Goal: Task Accomplishment & Management: Manage account settings

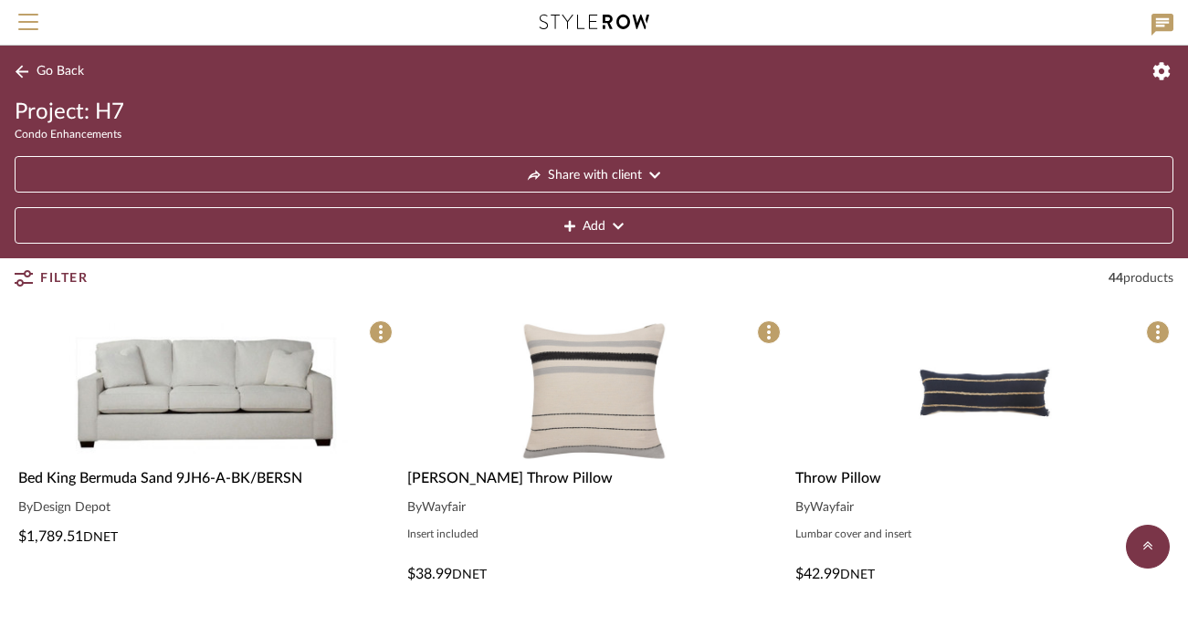
scroll to position [1168, 0]
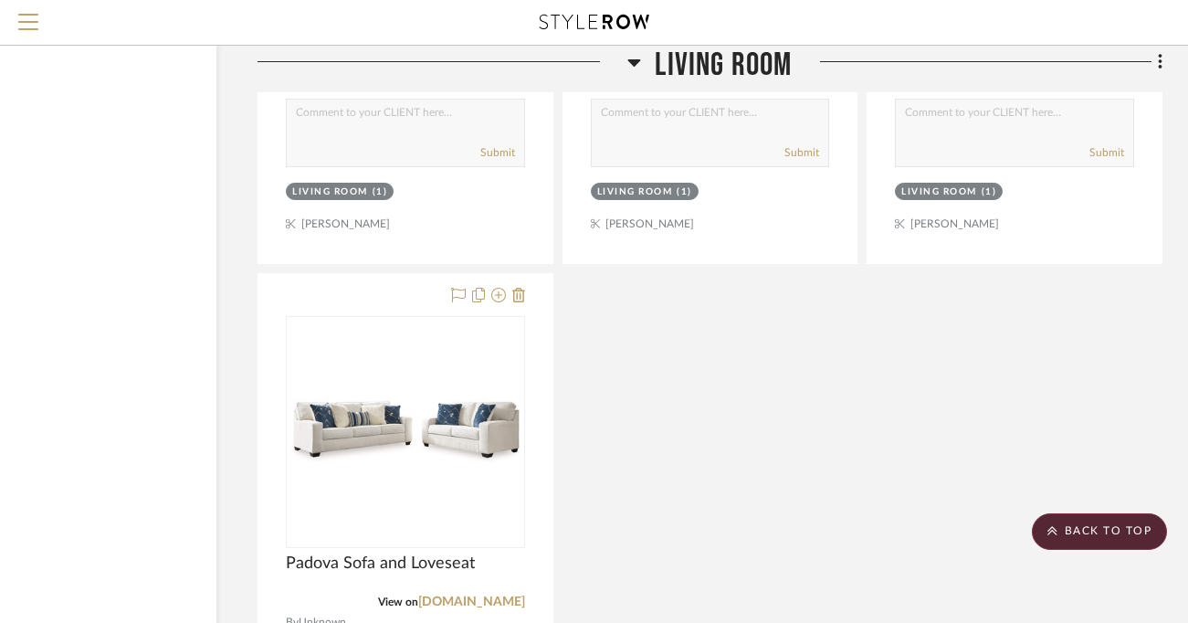
scroll to position [2951, 127]
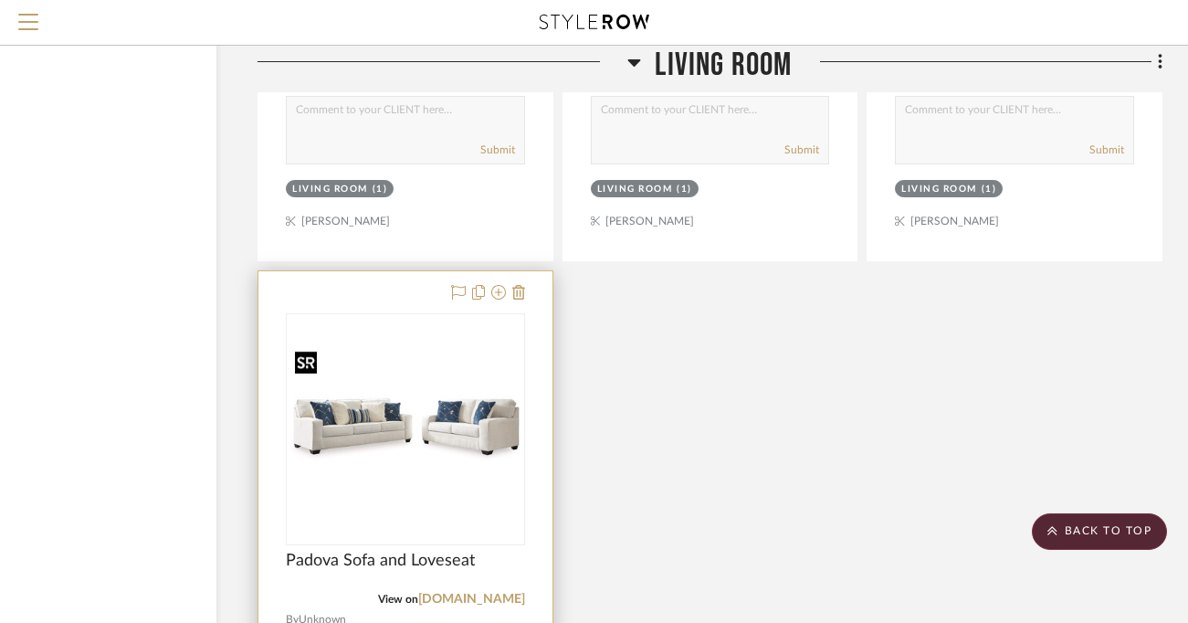
click at [344, 474] on img "0" at bounding box center [406, 429] width 236 height 167
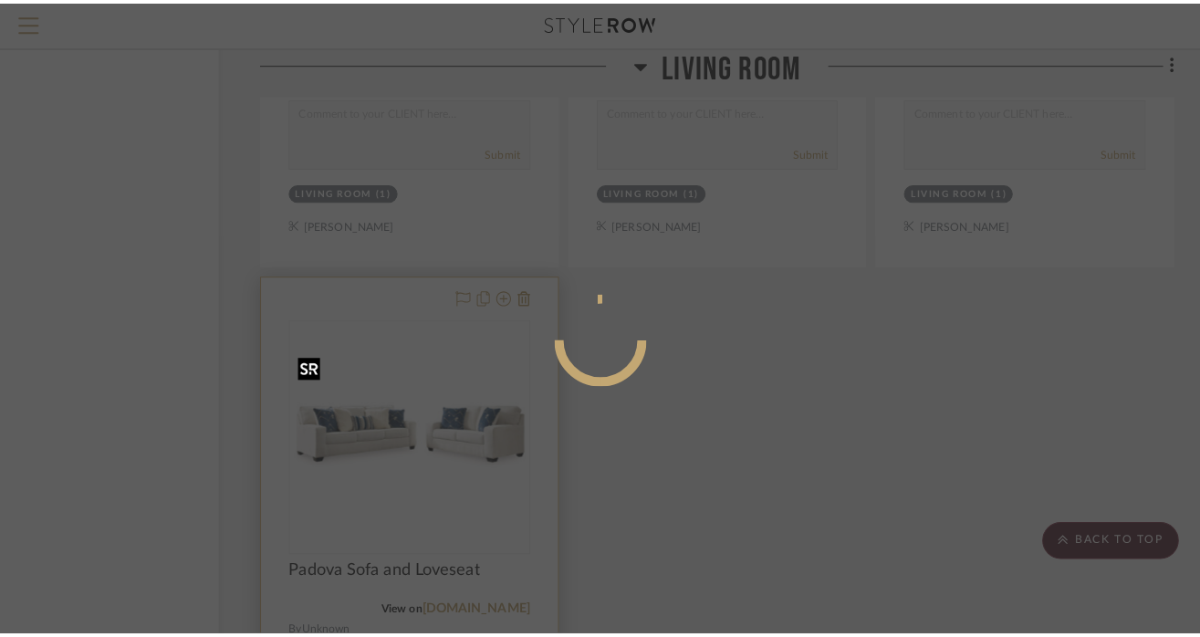
scroll to position [0, 0]
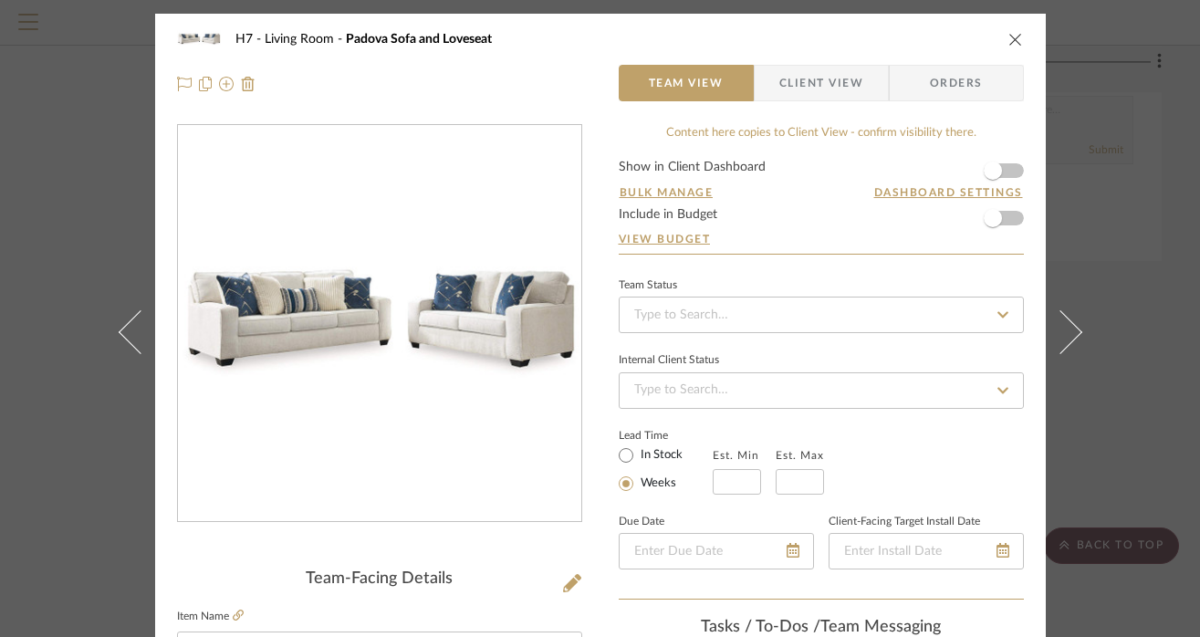
click at [1015, 35] on icon "close" at bounding box center [1016, 39] width 15 height 15
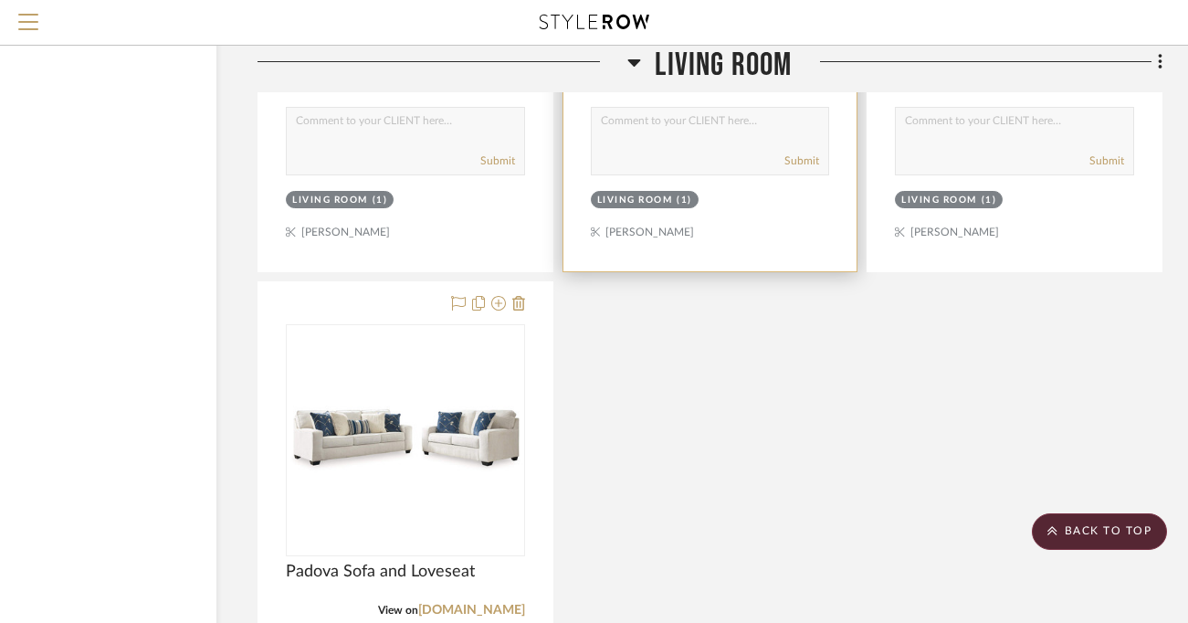
scroll to position [2949, 127]
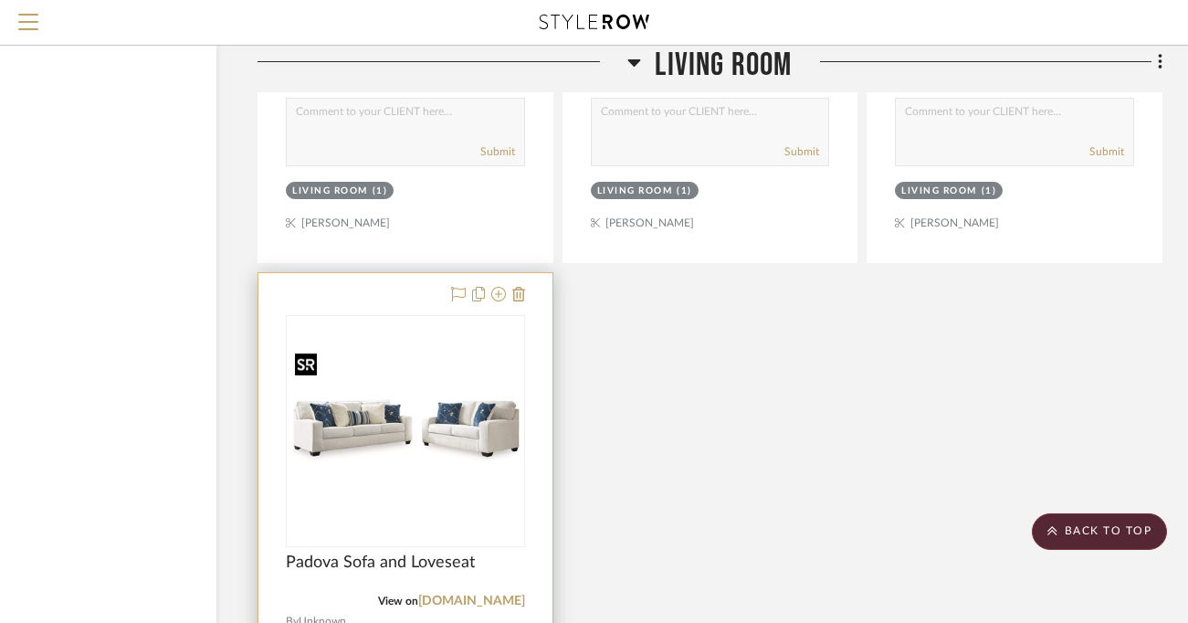
click at [440, 418] on img "0" at bounding box center [406, 431] width 236 height 167
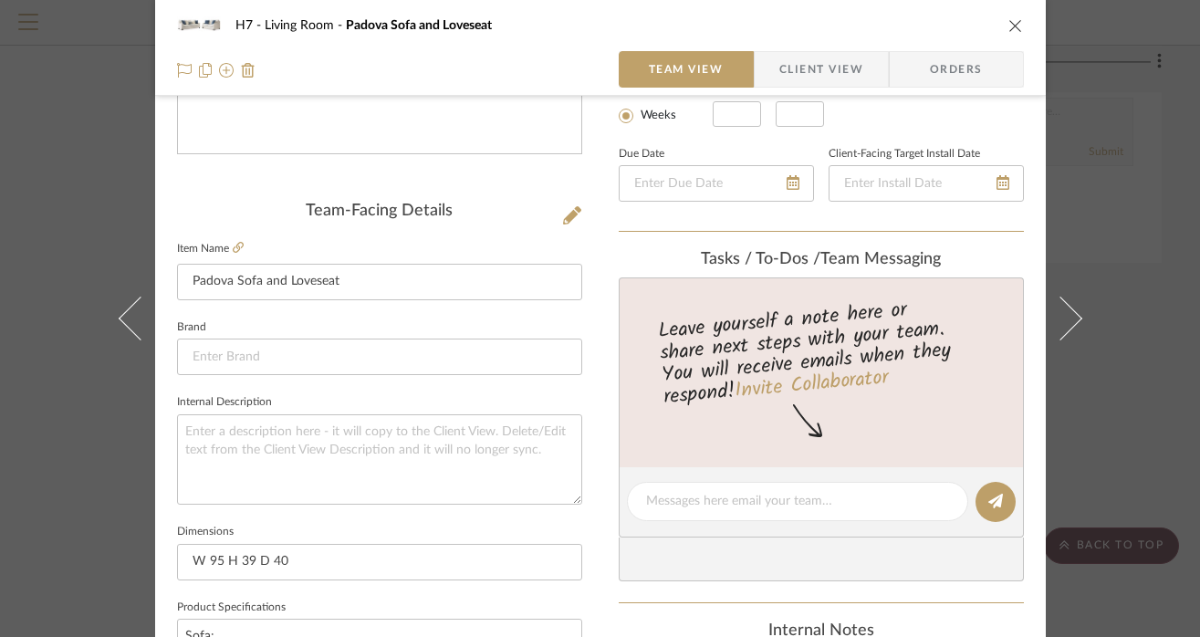
scroll to position [397, 0]
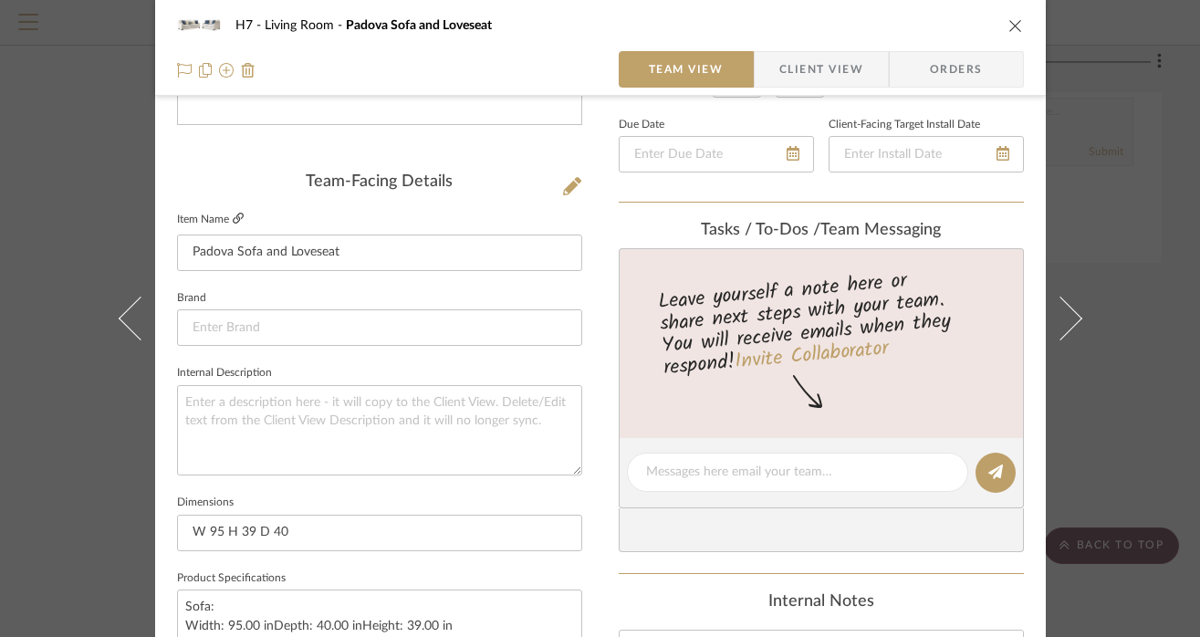
click at [236, 215] on icon at bounding box center [238, 218] width 11 height 11
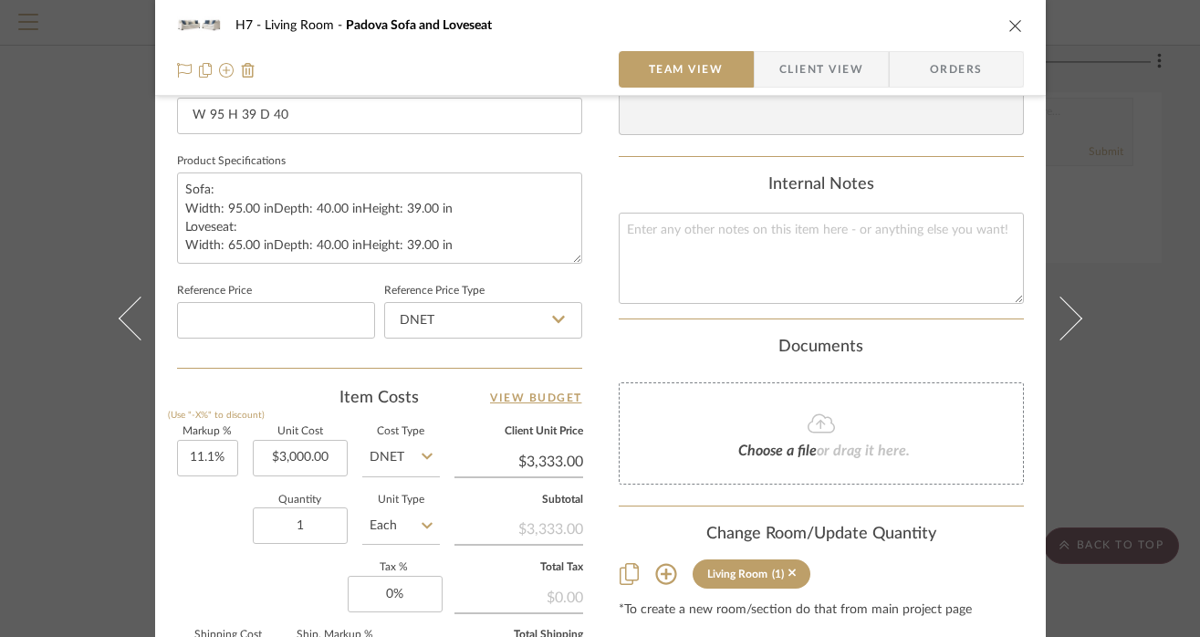
scroll to position [864, 0]
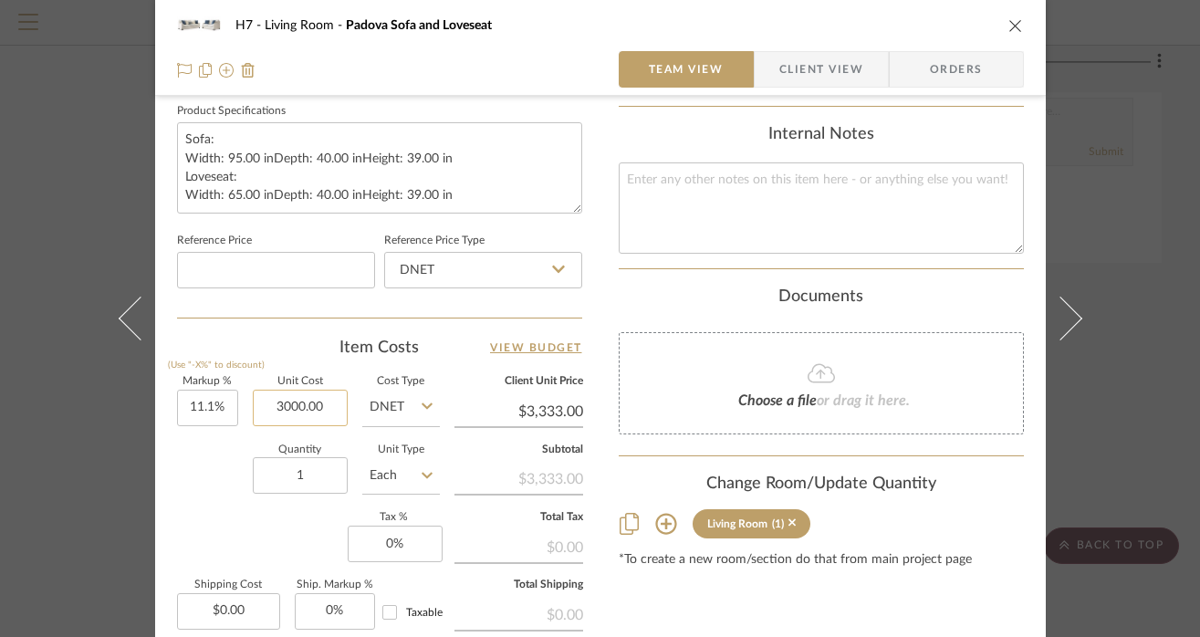
click at [308, 410] on input "3000.00" at bounding box center [300, 408] width 95 height 37
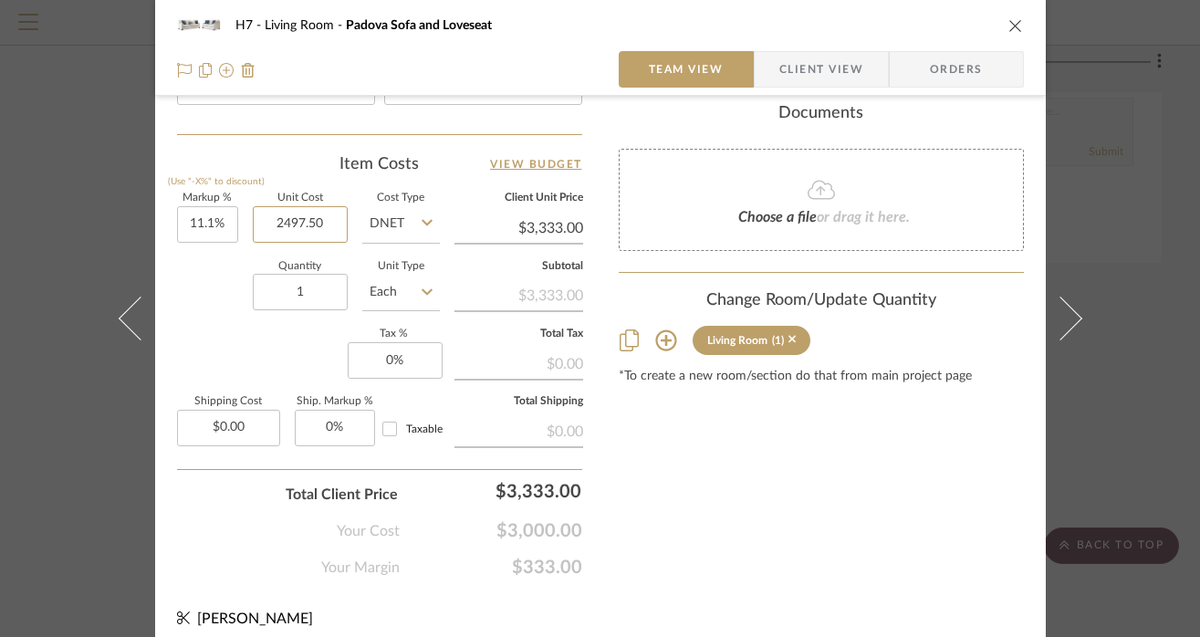
scroll to position [1042, 0]
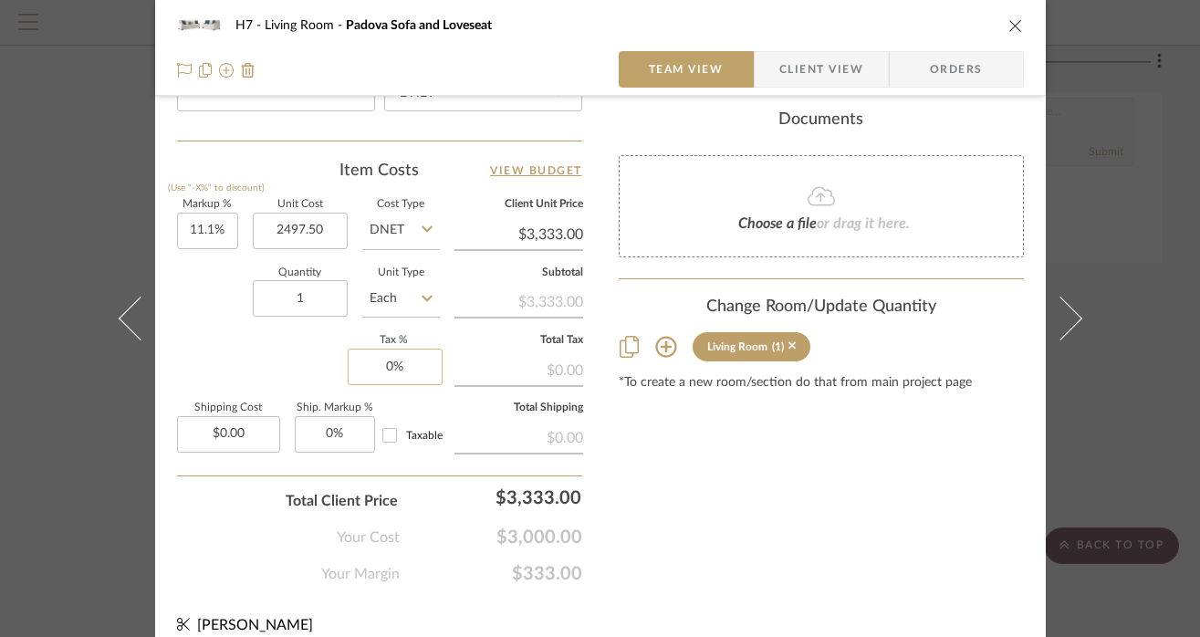
type input "$2,497.50"
type input "0"
click at [385, 365] on input "0" at bounding box center [395, 367] width 95 height 37
type input "$2,774.72"
type input "12.5%"
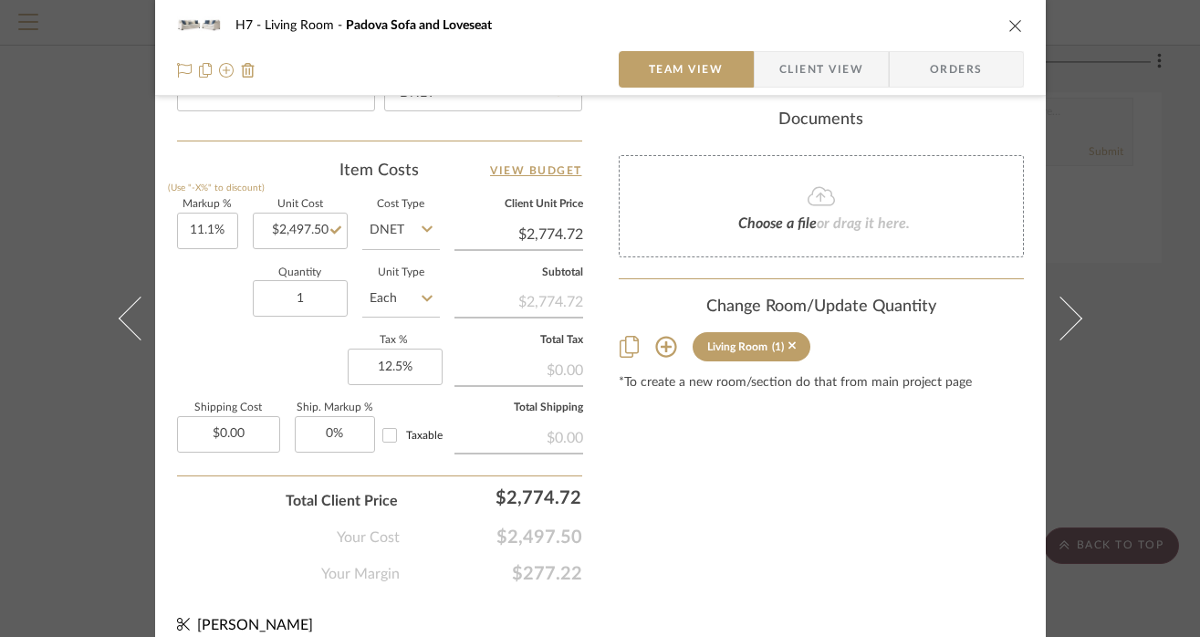
click at [325, 388] on div "Markup % (Use "-X%" to discount) 11.1% Unit Cost $2,497.50 Cost Type DNET Clien…" at bounding box center [379, 333] width 405 height 267
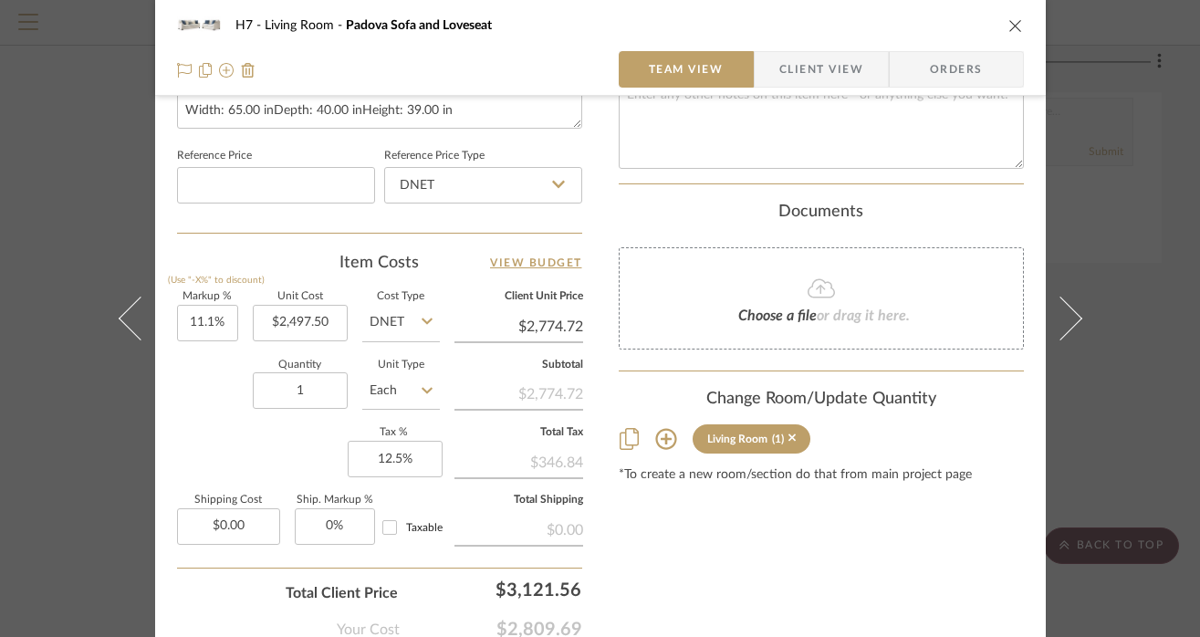
scroll to position [957, 0]
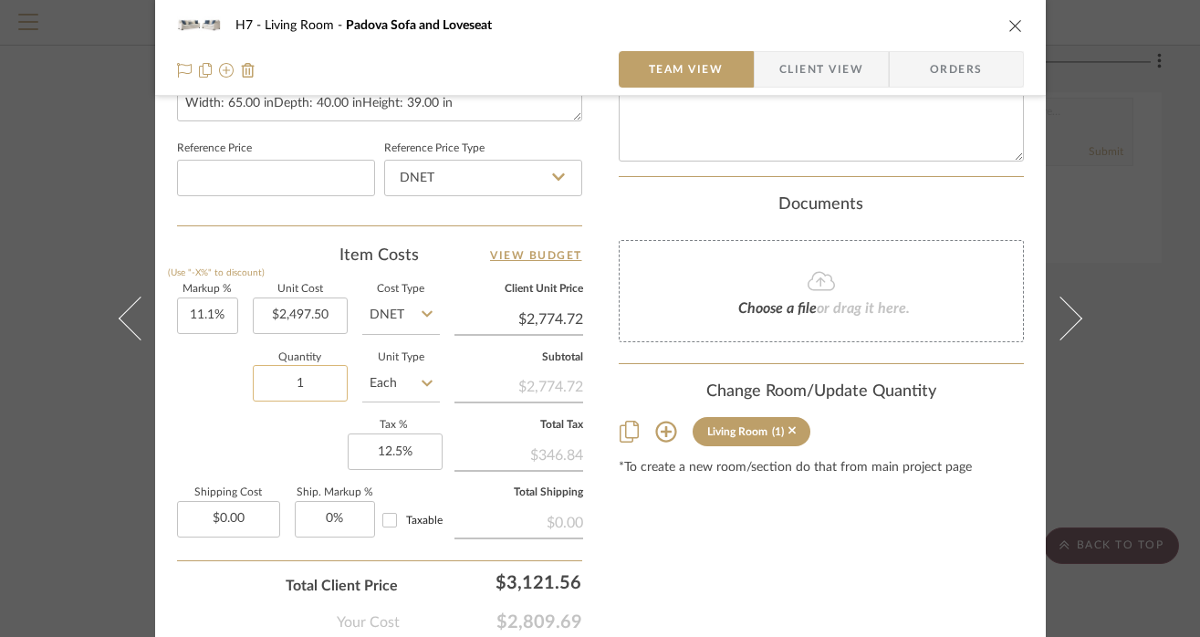
click at [309, 392] on input "1" at bounding box center [300, 383] width 95 height 37
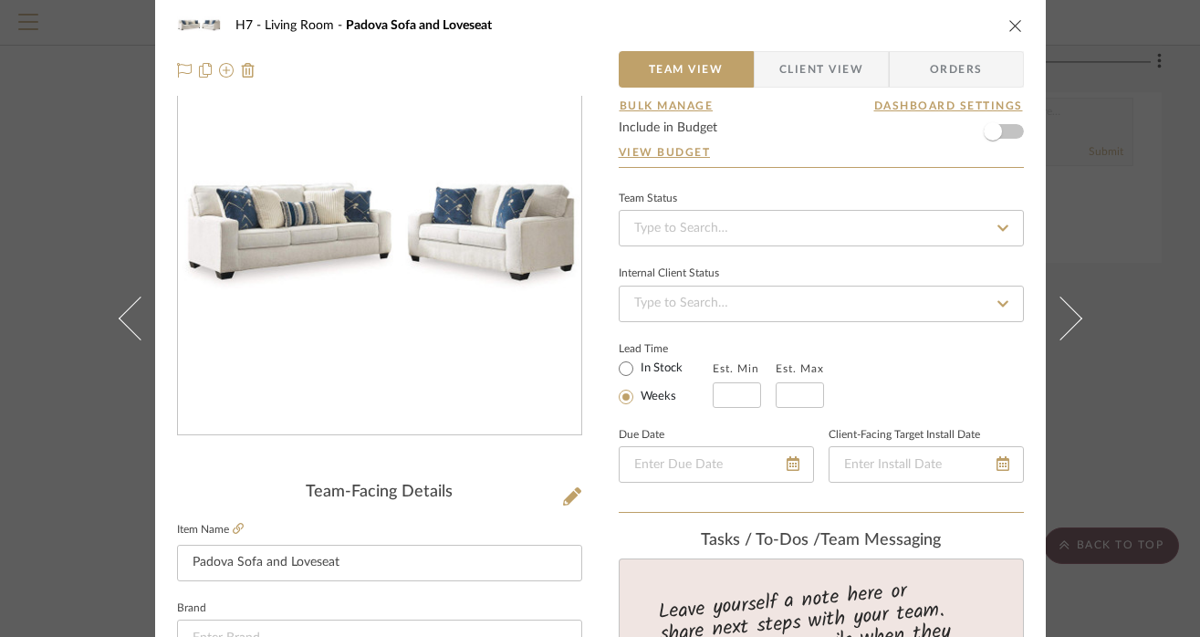
scroll to position [0, 0]
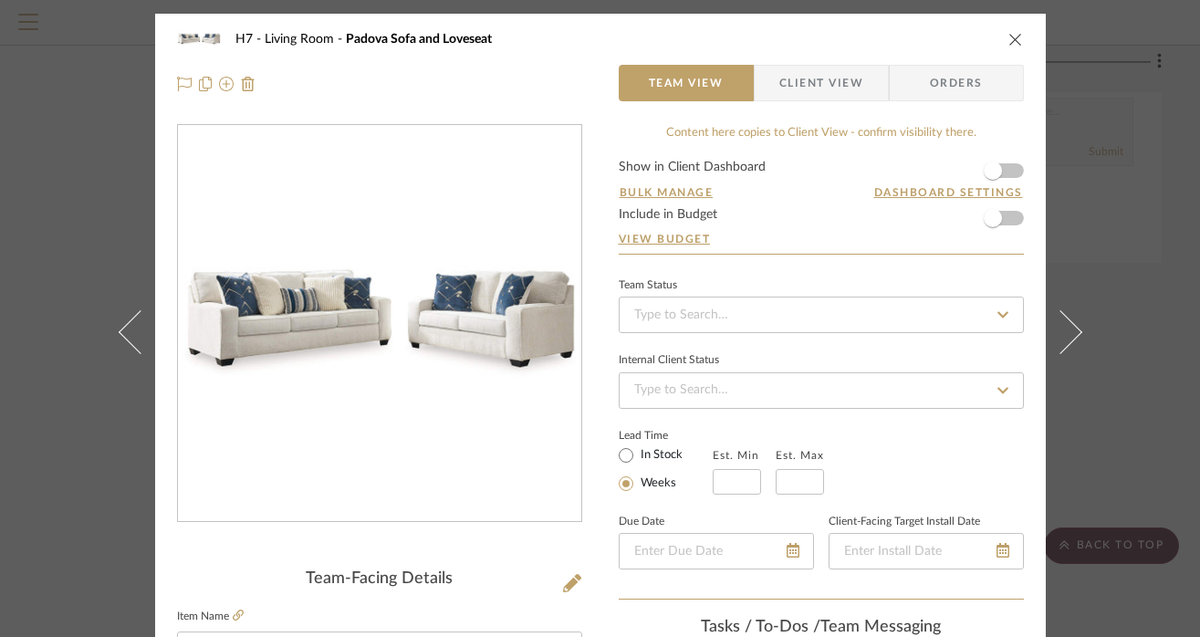
click at [1013, 45] on icon "close" at bounding box center [1016, 39] width 15 height 15
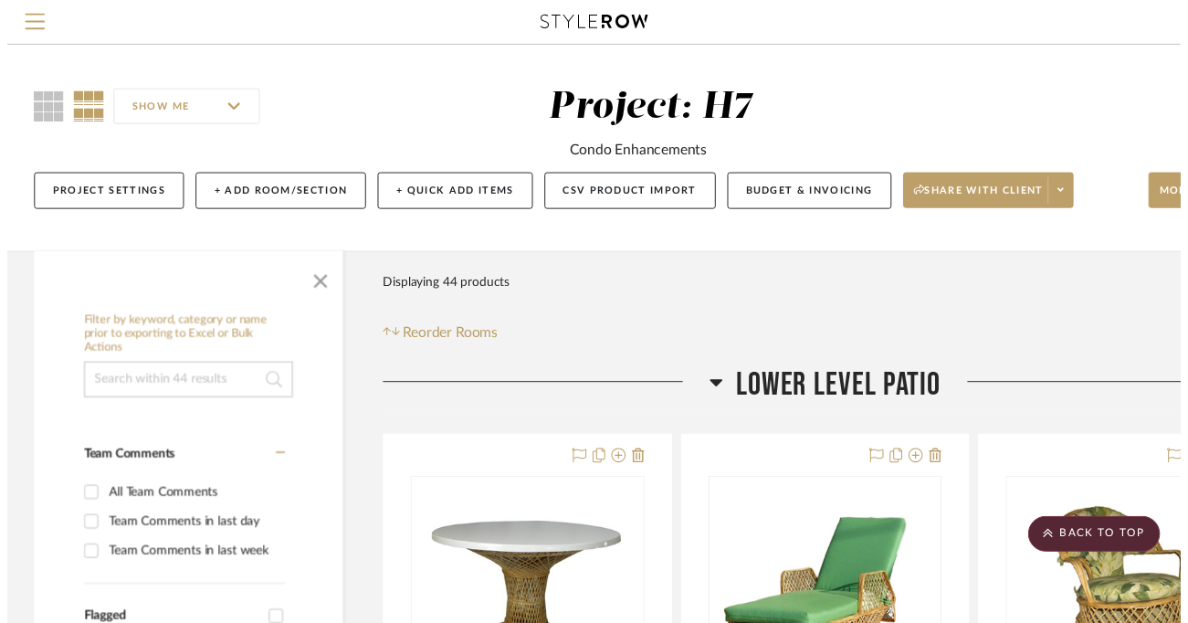
scroll to position [2949, 127]
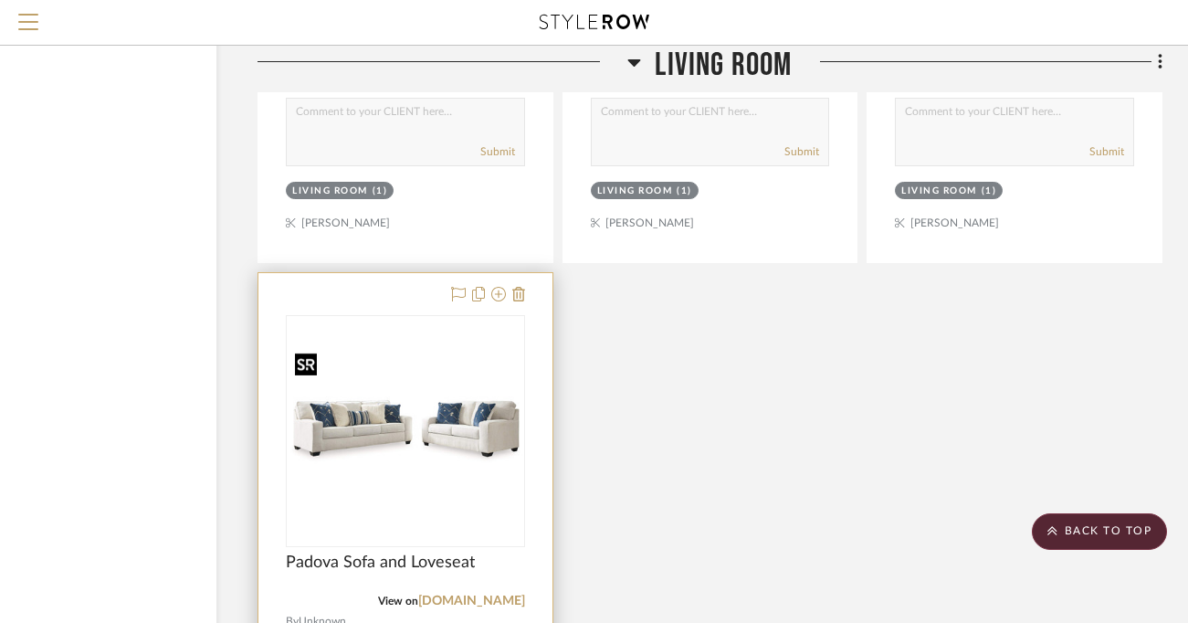
click at [462, 492] on img "0" at bounding box center [406, 431] width 236 height 167
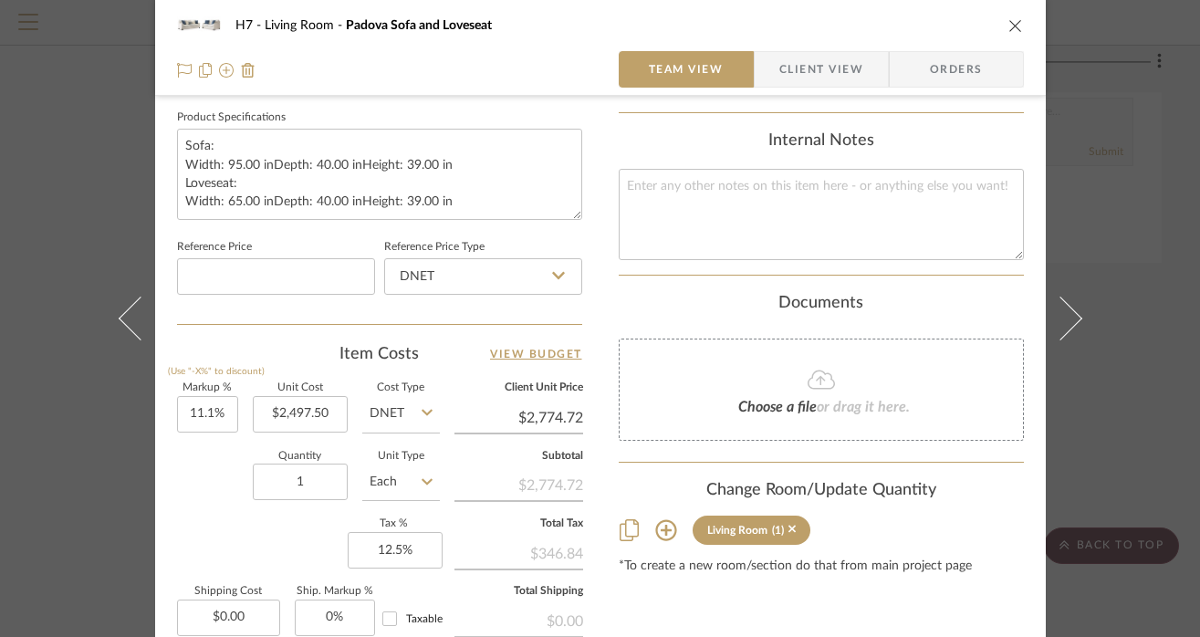
scroll to position [866, 0]
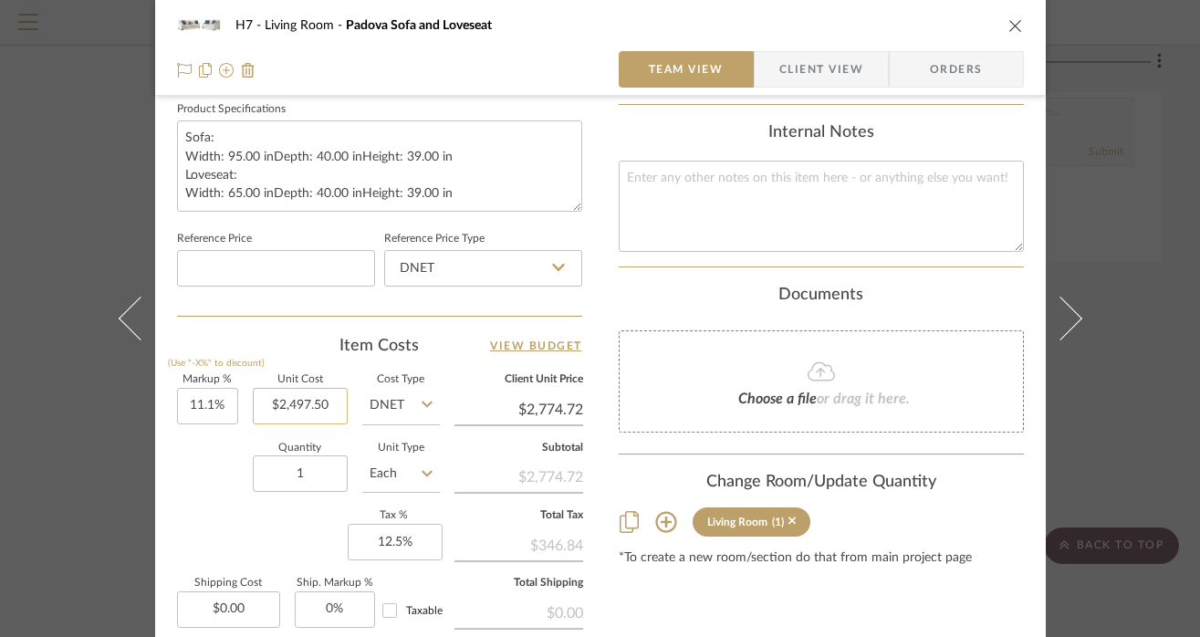
type input "2497.50"
click at [290, 406] on input "2497.50" at bounding box center [300, 406] width 95 height 37
type input "$3,197.50"
click at [313, 478] on input "1" at bounding box center [300, 473] width 95 height 37
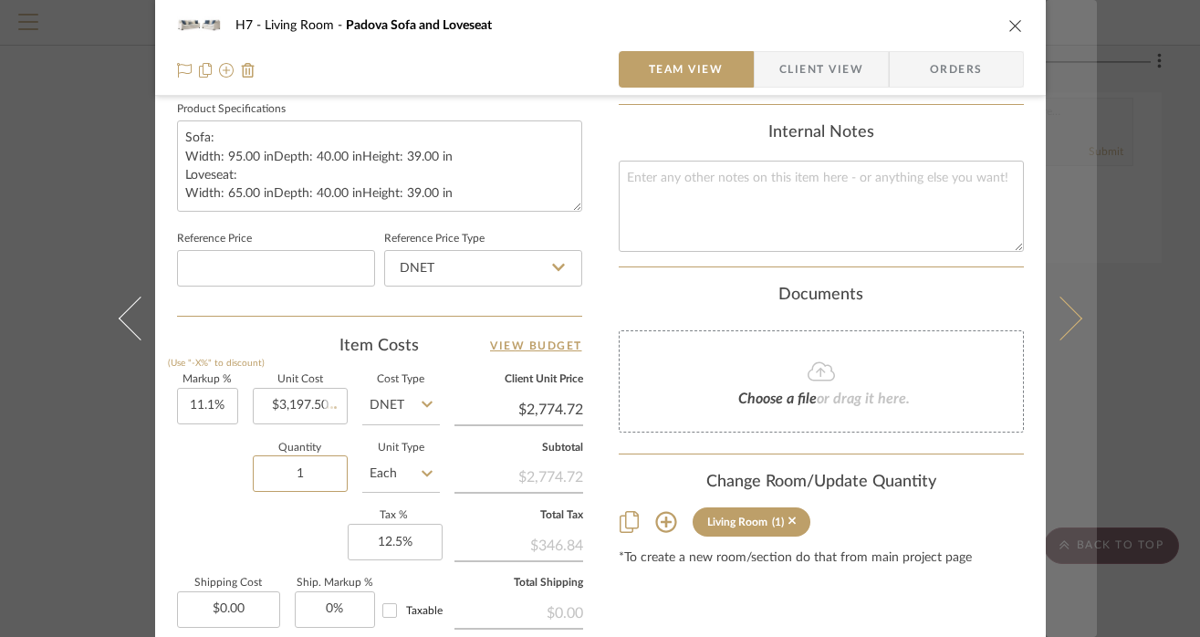
type input "$3,552.42"
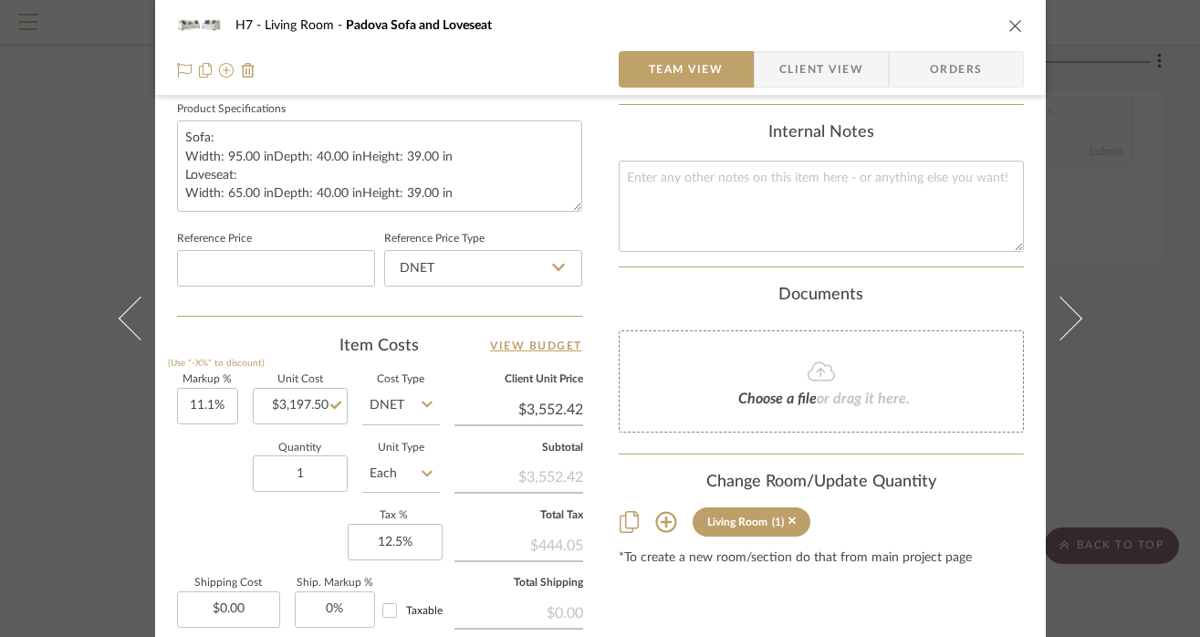
click at [1120, 241] on div "H7 Living Room Padova Sofa and Loveseat Team View Client View Orders Team-Facin…" at bounding box center [600, 318] width 1200 height 637
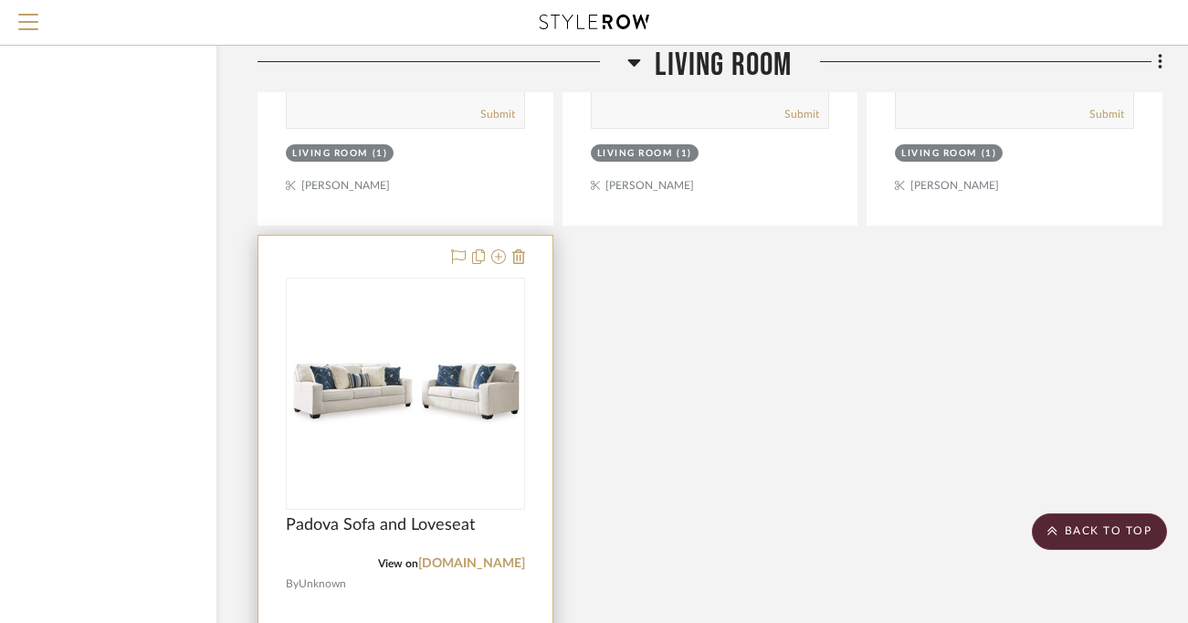
scroll to position [2994, 127]
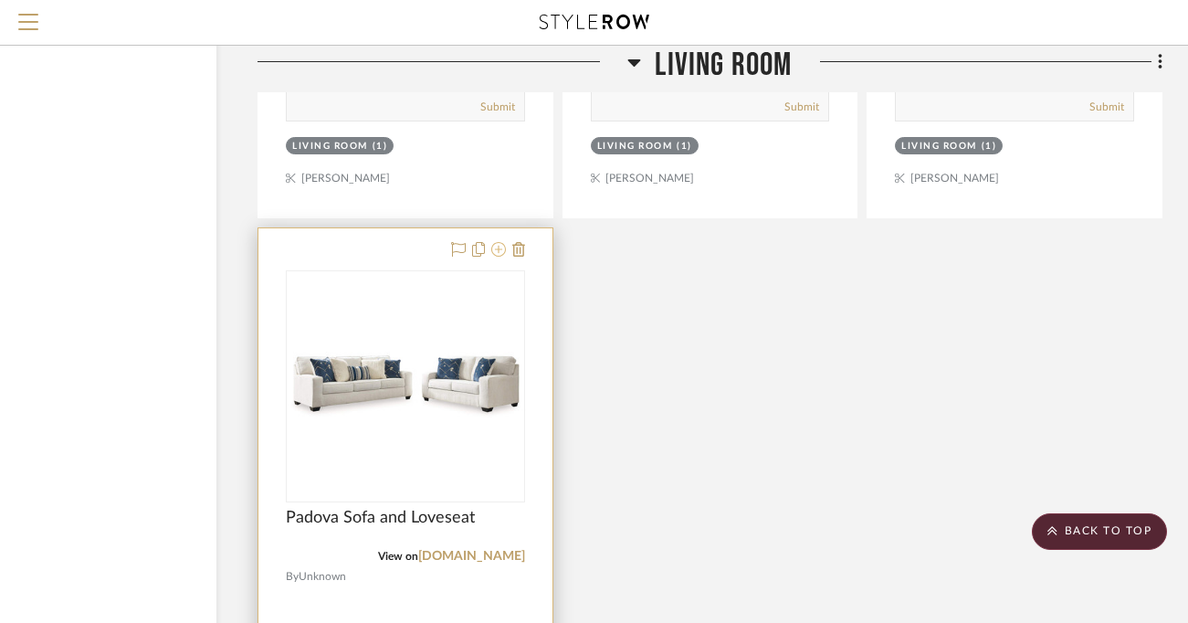
click at [503, 248] on icon at bounding box center [498, 249] width 15 height 15
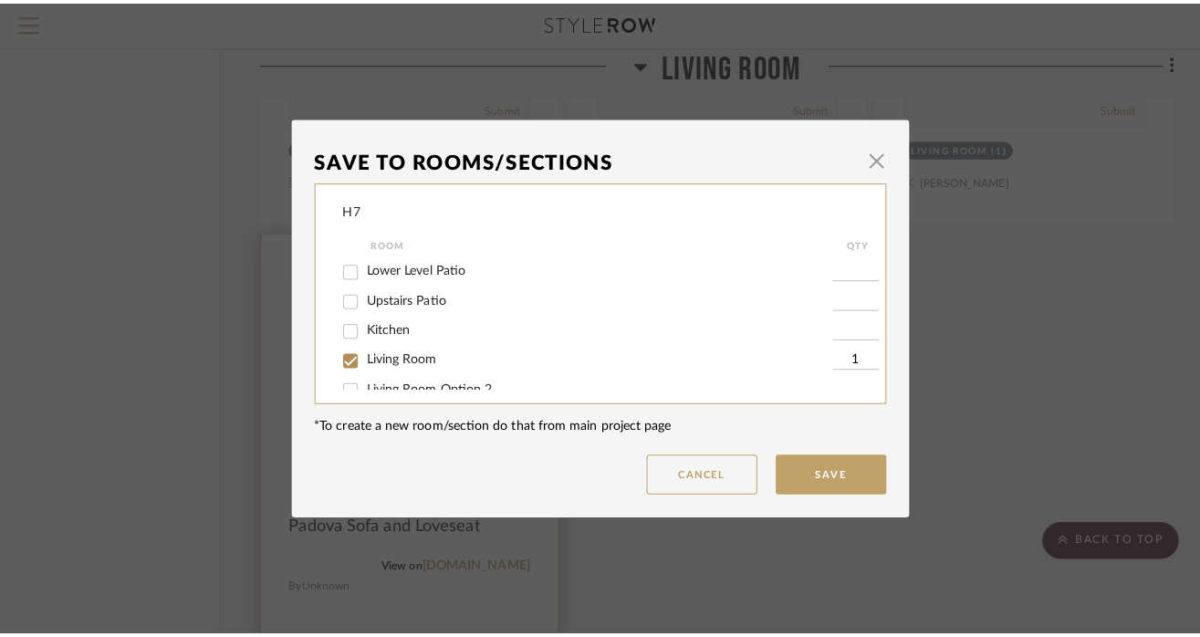
scroll to position [0, 0]
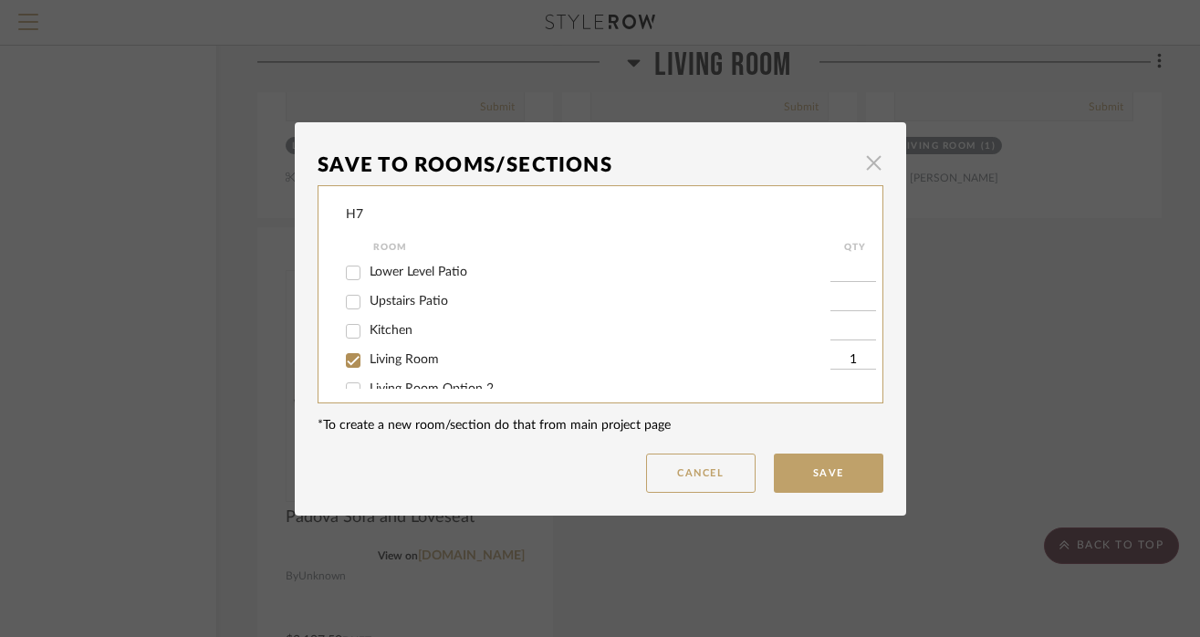
click at [873, 164] on span "button" at bounding box center [874, 163] width 37 height 37
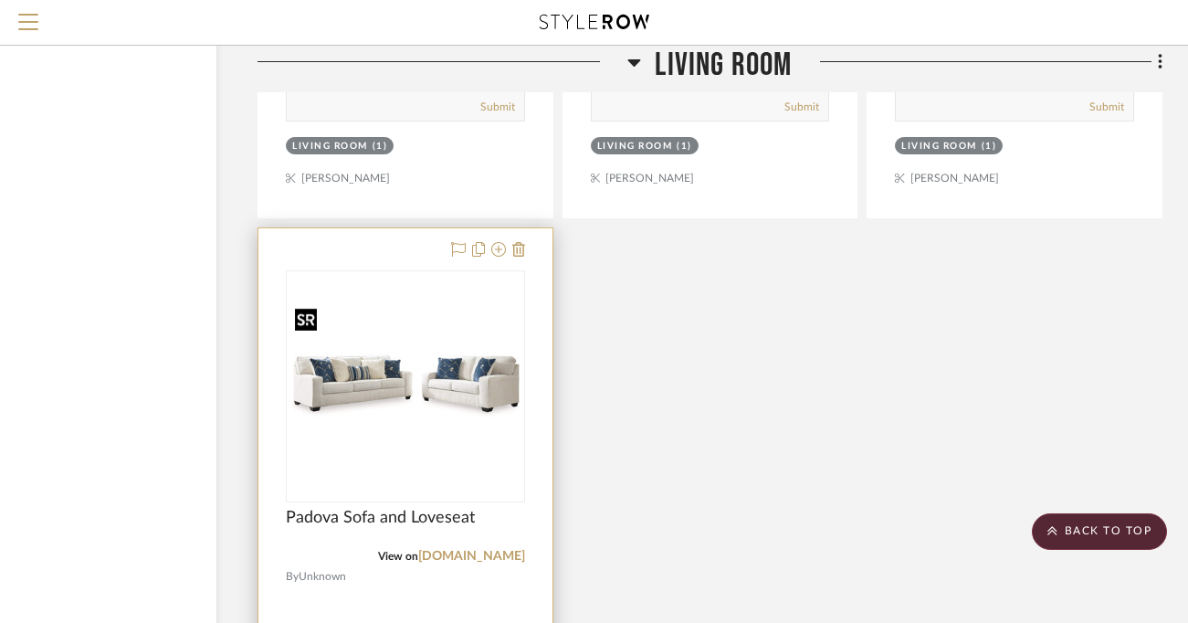
click at [410, 394] on img "0" at bounding box center [406, 386] width 236 height 167
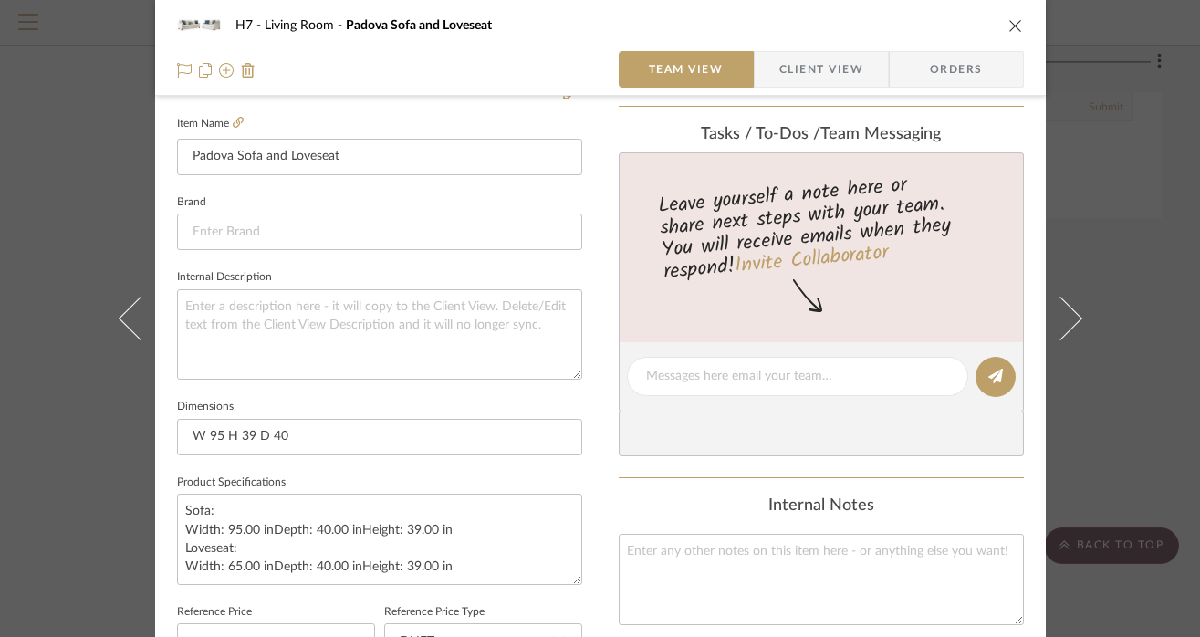
scroll to position [503, 0]
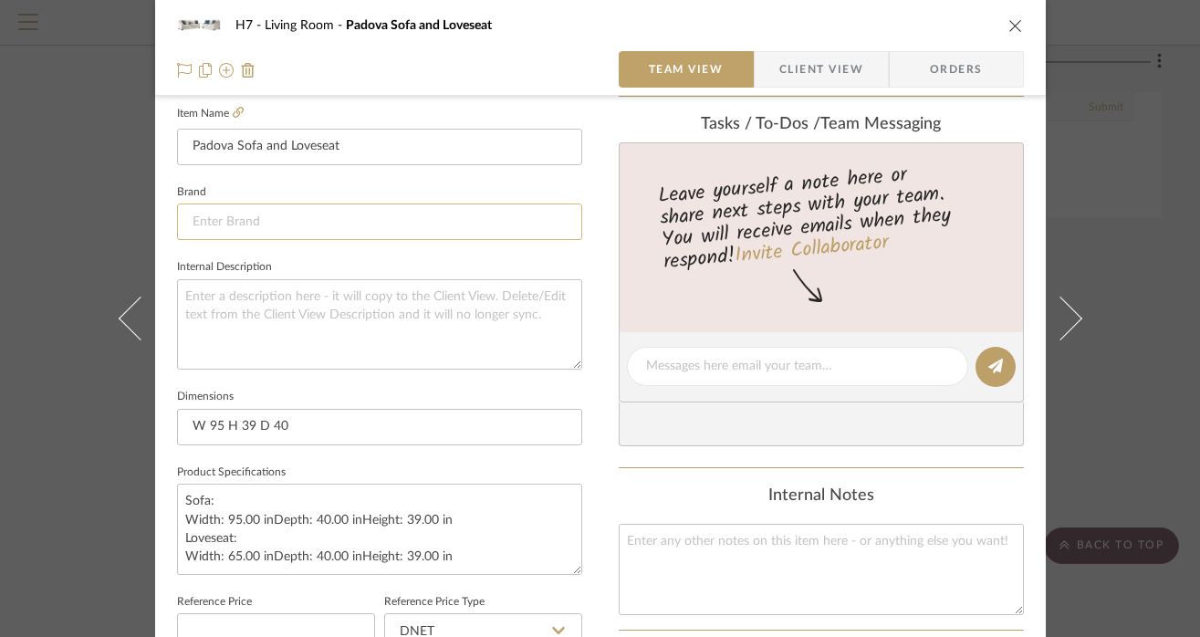
click at [345, 226] on input at bounding box center [379, 222] width 405 height 37
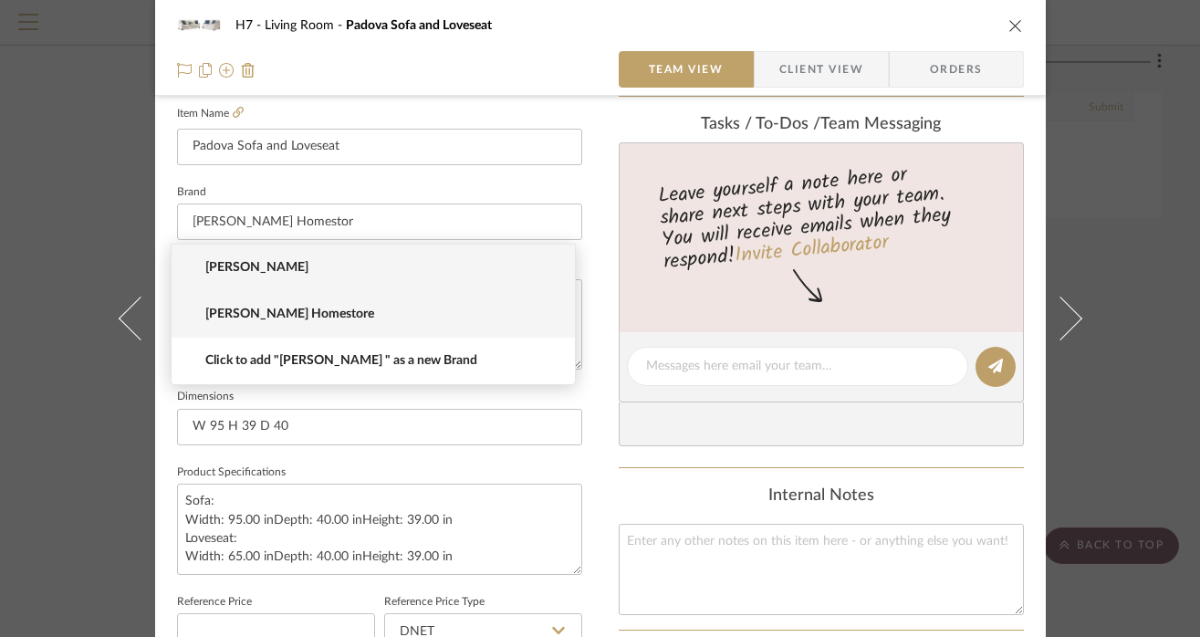
click at [328, 311] on span "Ashley Furniture Homestore" at bounding box center [380, 315] width 351 height 16
type input "Ashley Furniture Homestore"
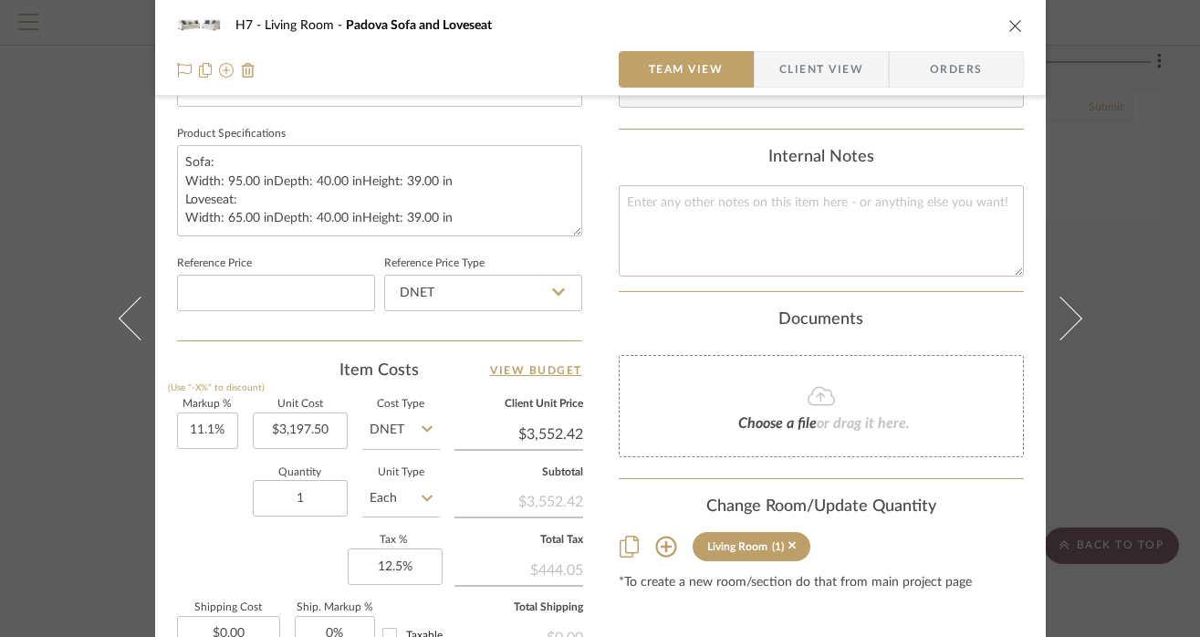
scroll to position [875, 0]
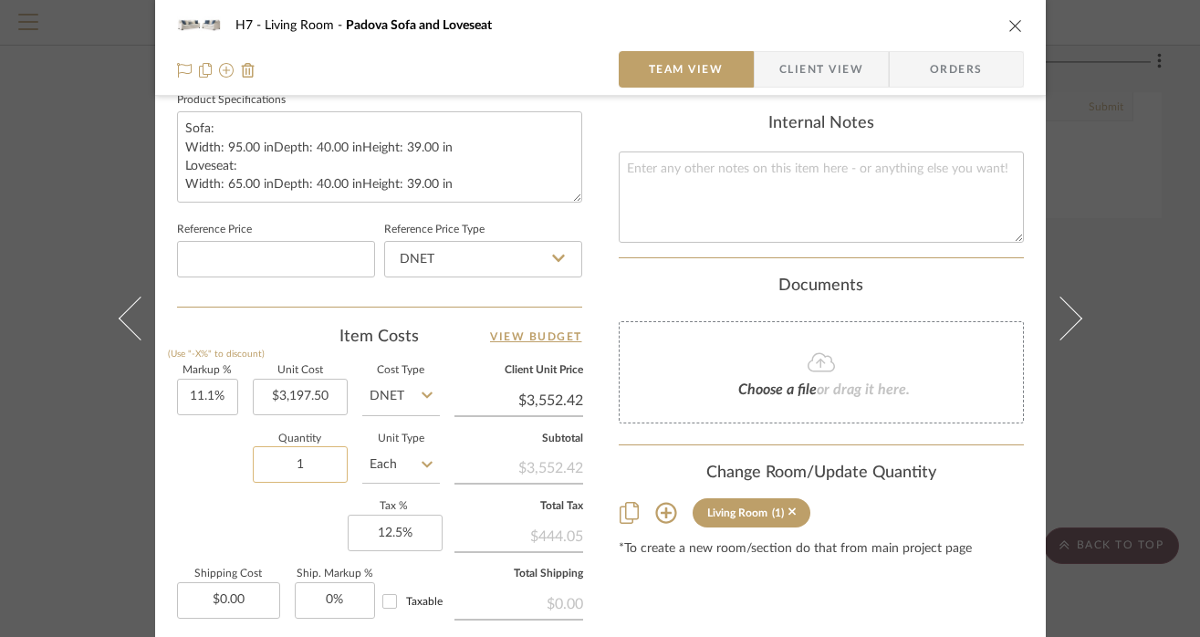
click at [324, 470] on input "1" at bounding box center [300, 464] width 95 height 37
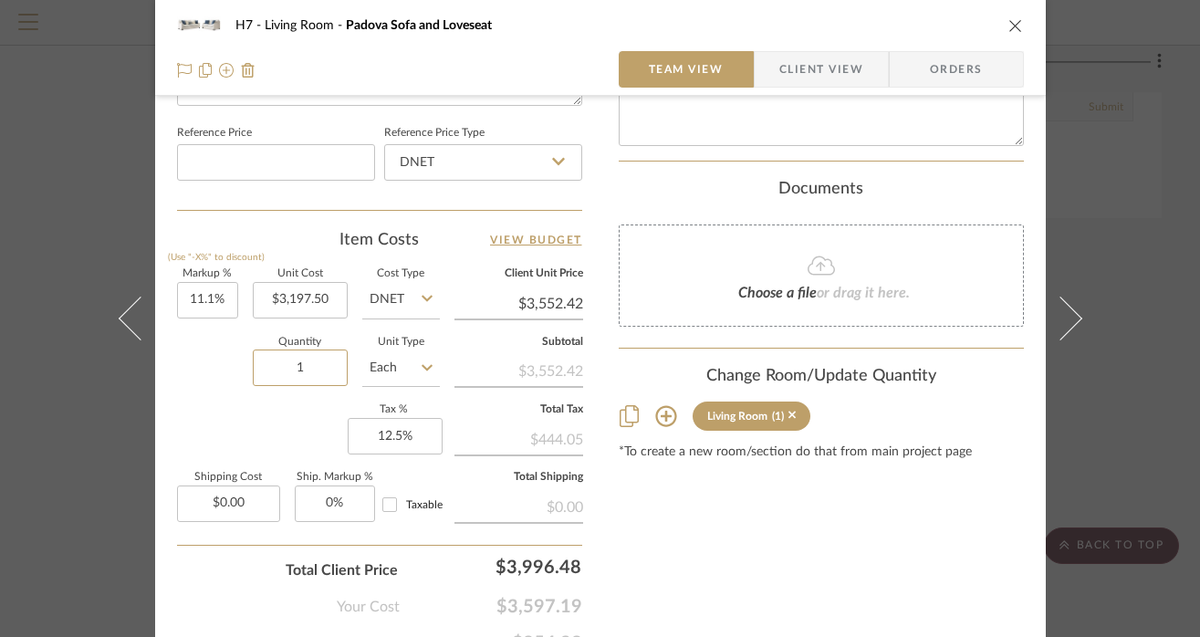
scroll to position [1059, 0]
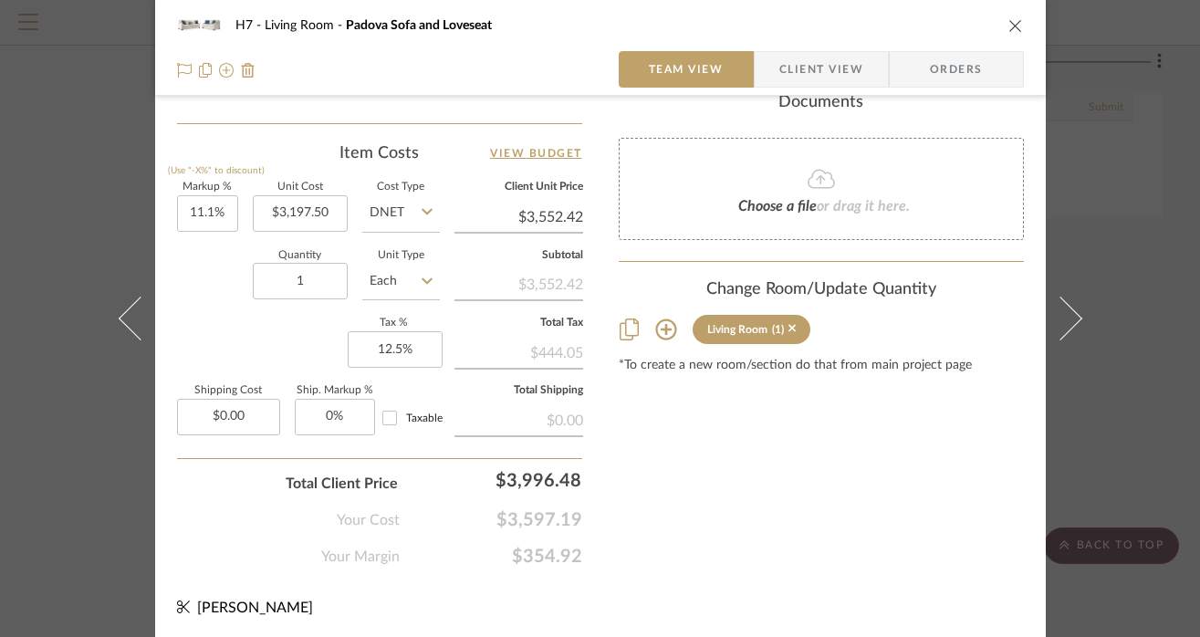
click at [1009, 27] on icon "close" at bounding box center [1016, 25] width 15 height 15
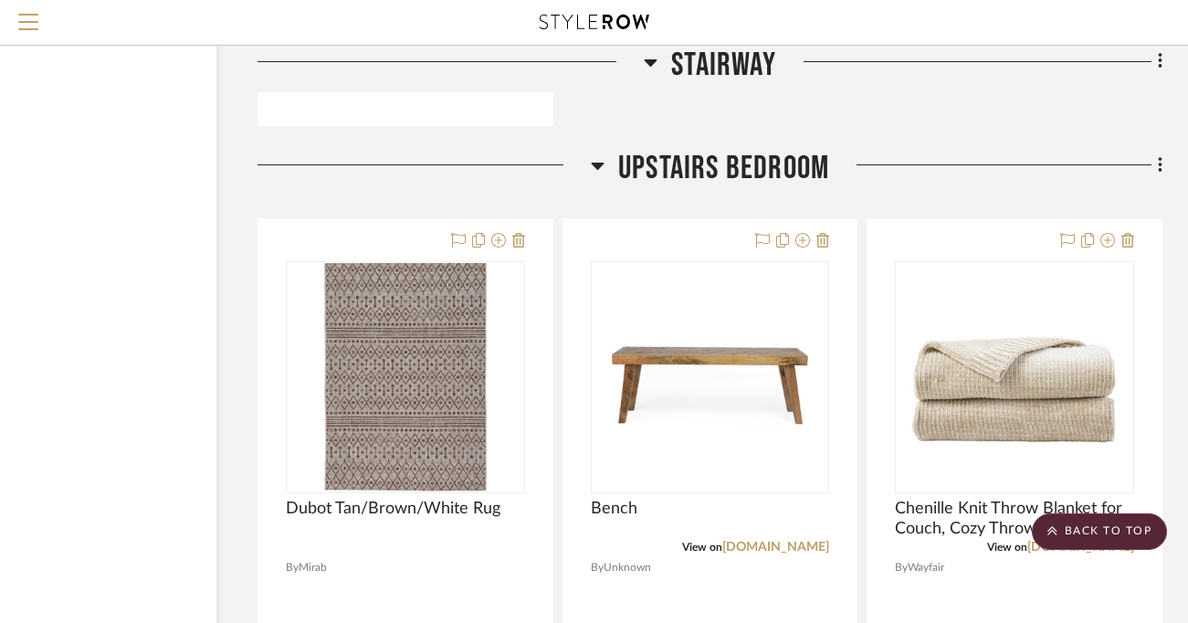
scroll to position [8277, 127]
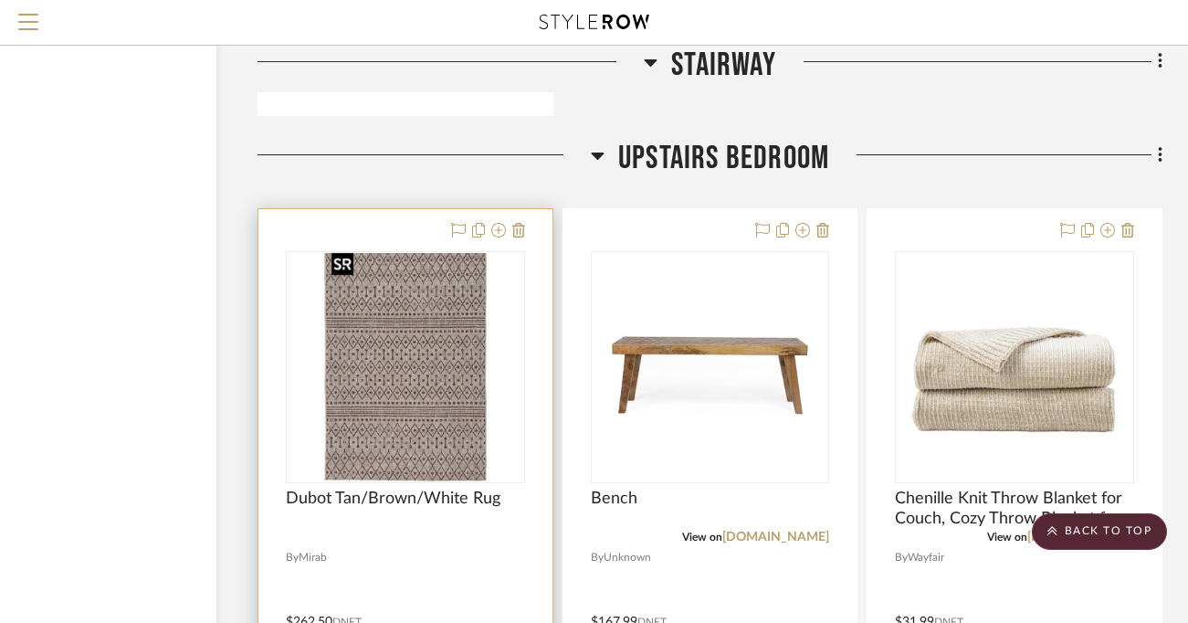
click at [427, 333] on img "0" at bounding box center [405, 367] width 162 height 228
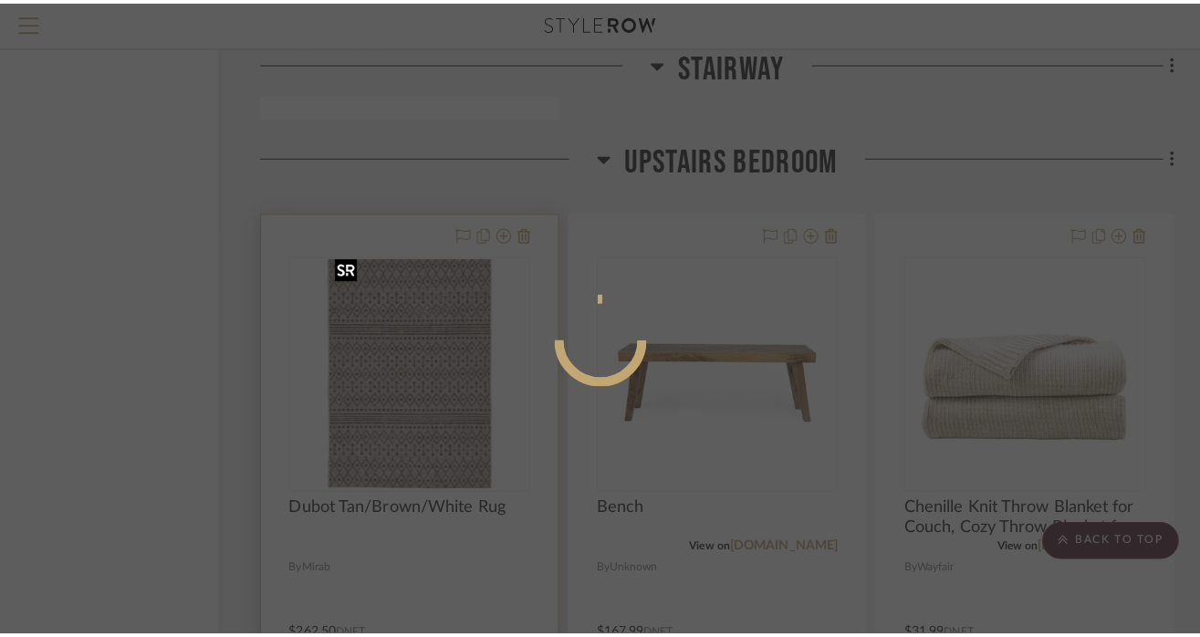
scroll to position [0, 0]
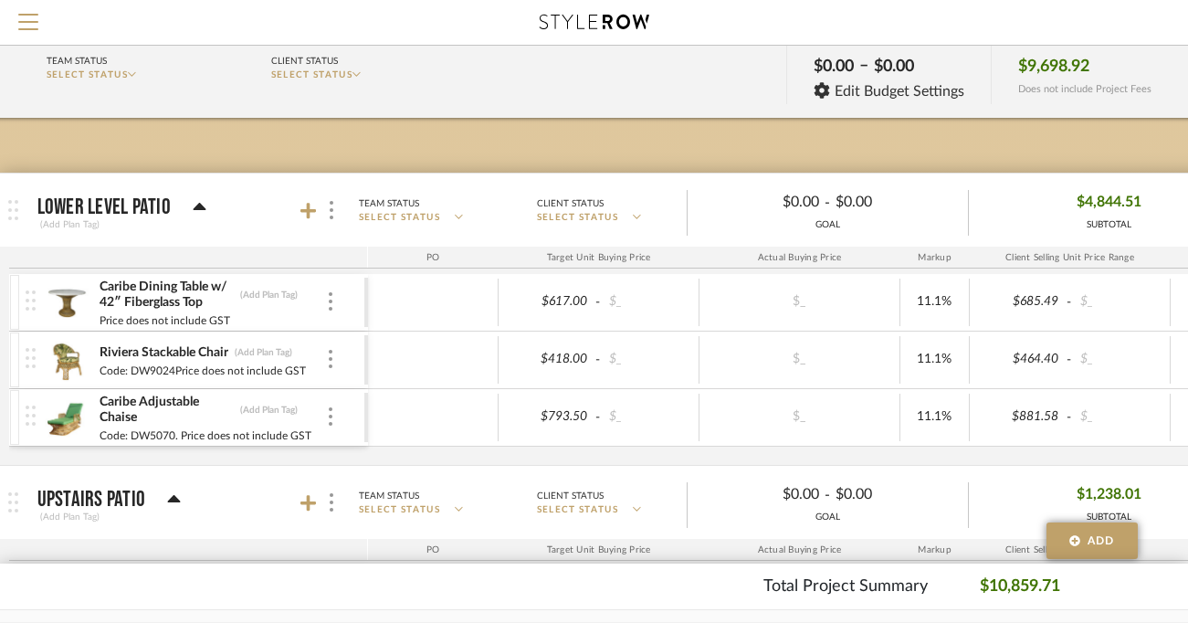
scroll to position [99, 48]
